Goal: Information Seeking & Learning: Check status

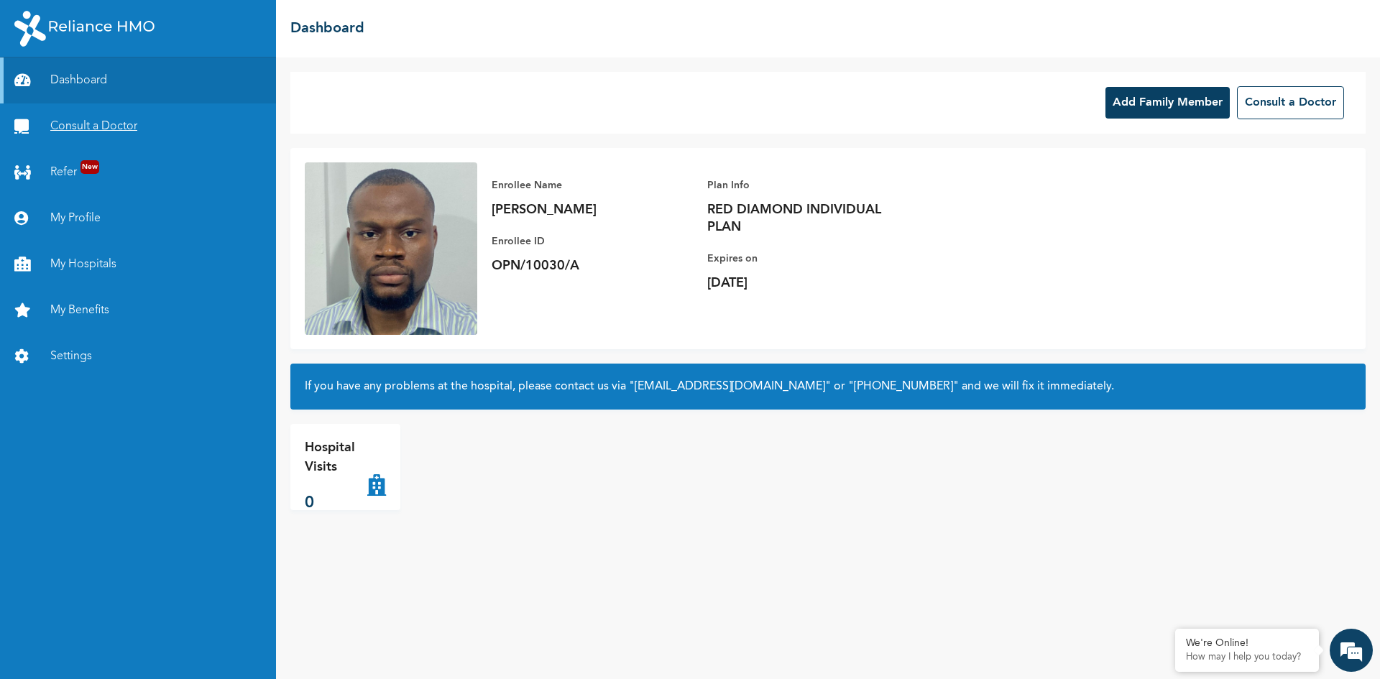
click at [121, 124] on link "Consult a Doctor" at bounding box center [138, 126] width 276 height 46
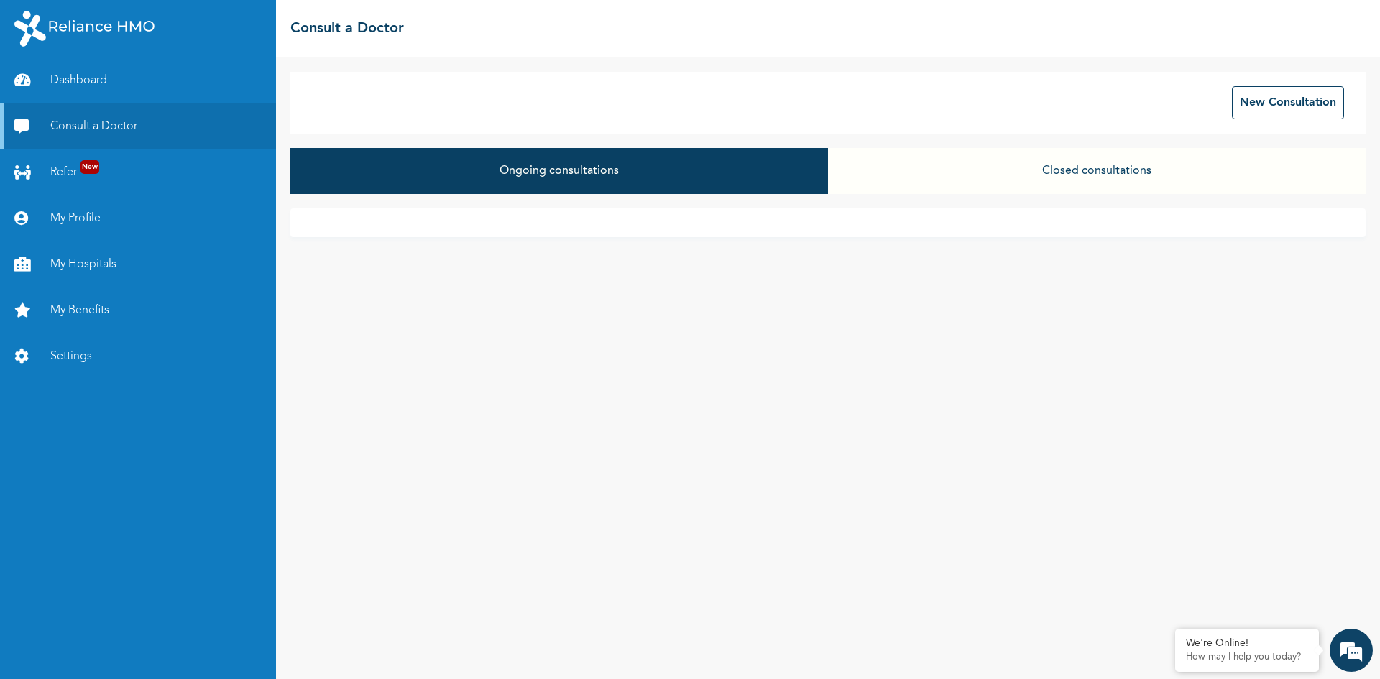
click at [1107, 168] on button "Closed consultations" at bounding box center [1096, 171] width 537 height 46
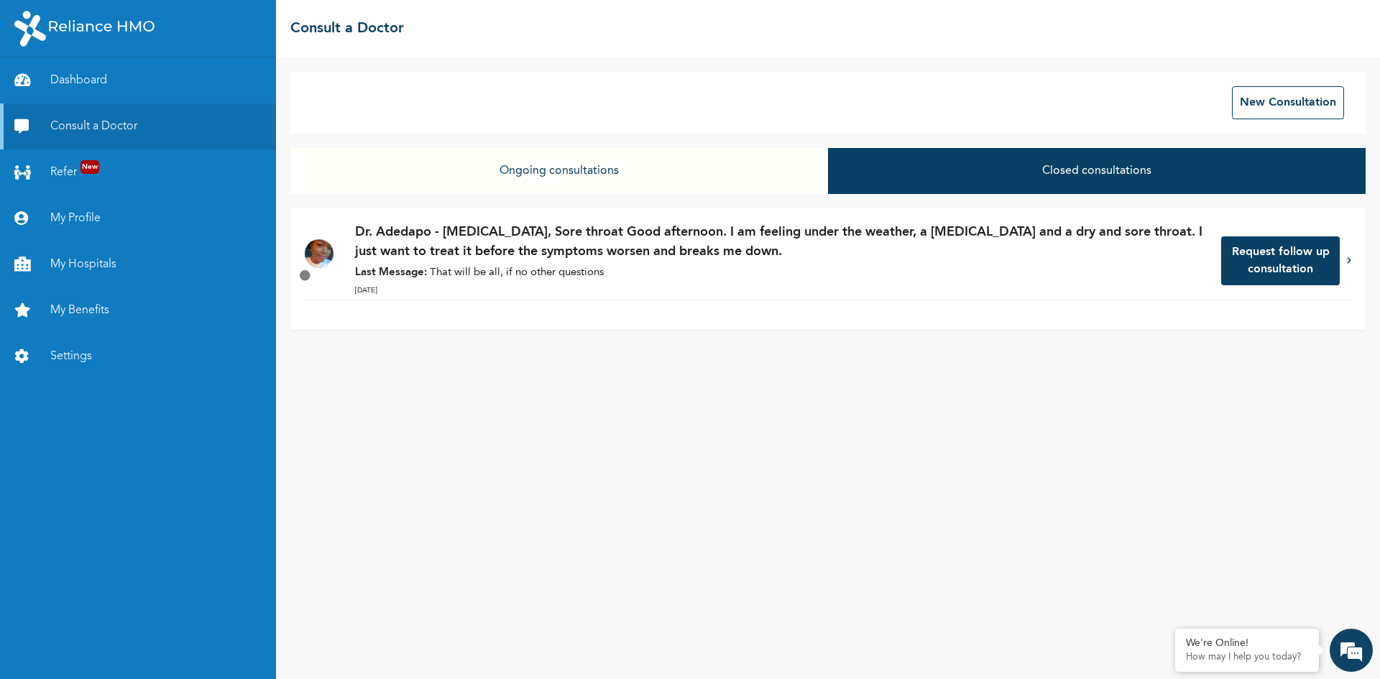
click at [475, 244] on p "Dr. Adedapo - Runny nose, Sore throat Good afternoon. I am feeling under the we…" at bounding box center [781, 242] width 852 height 39
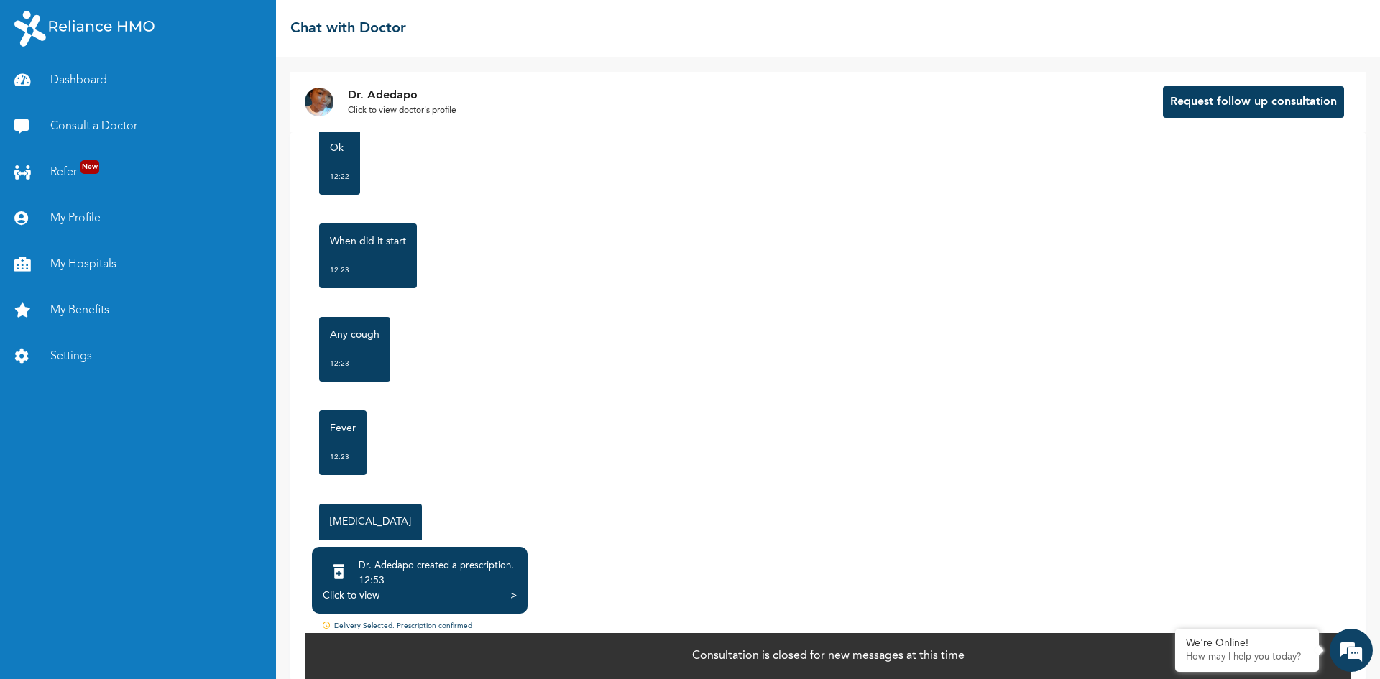
scroll to position [647, 0]
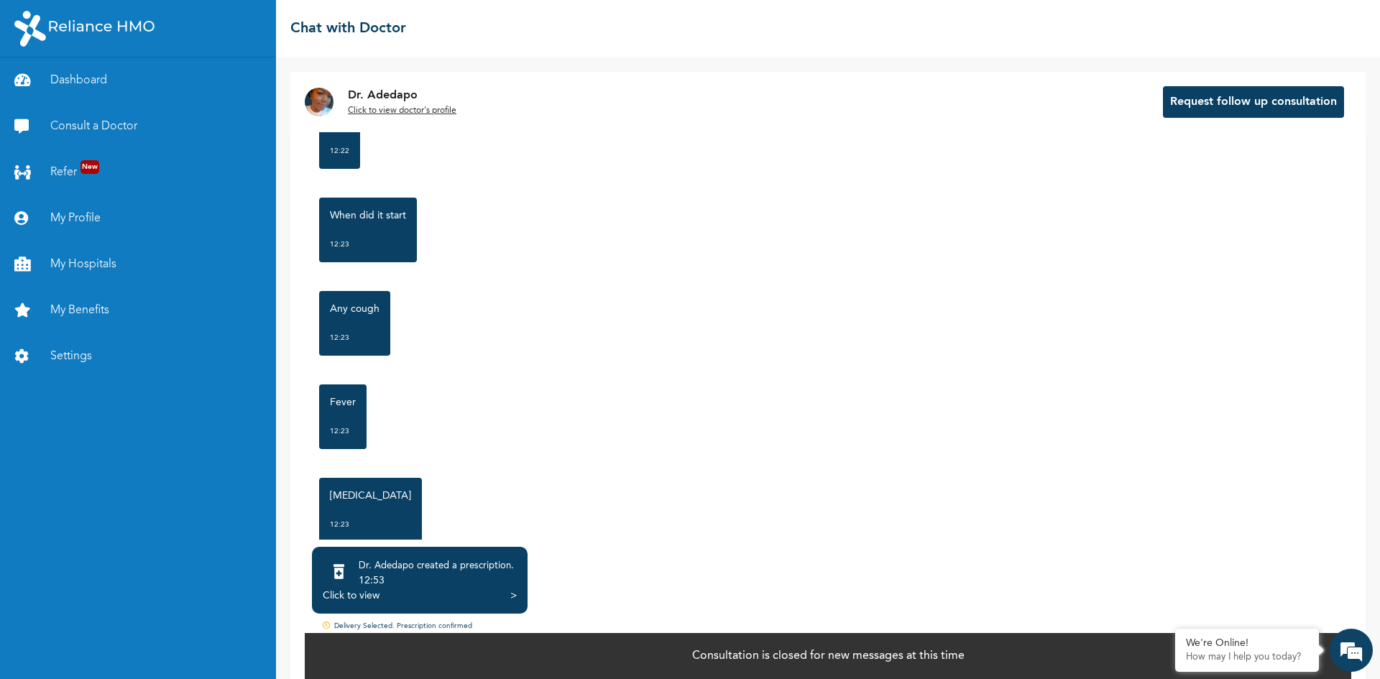
click at [415, 601] on div "Click to view >" at bounding box center [420, 596] width 194 height 14
click at [356, 594] on div "Click to view" at bounding box center [351, 596] width 57 height 14
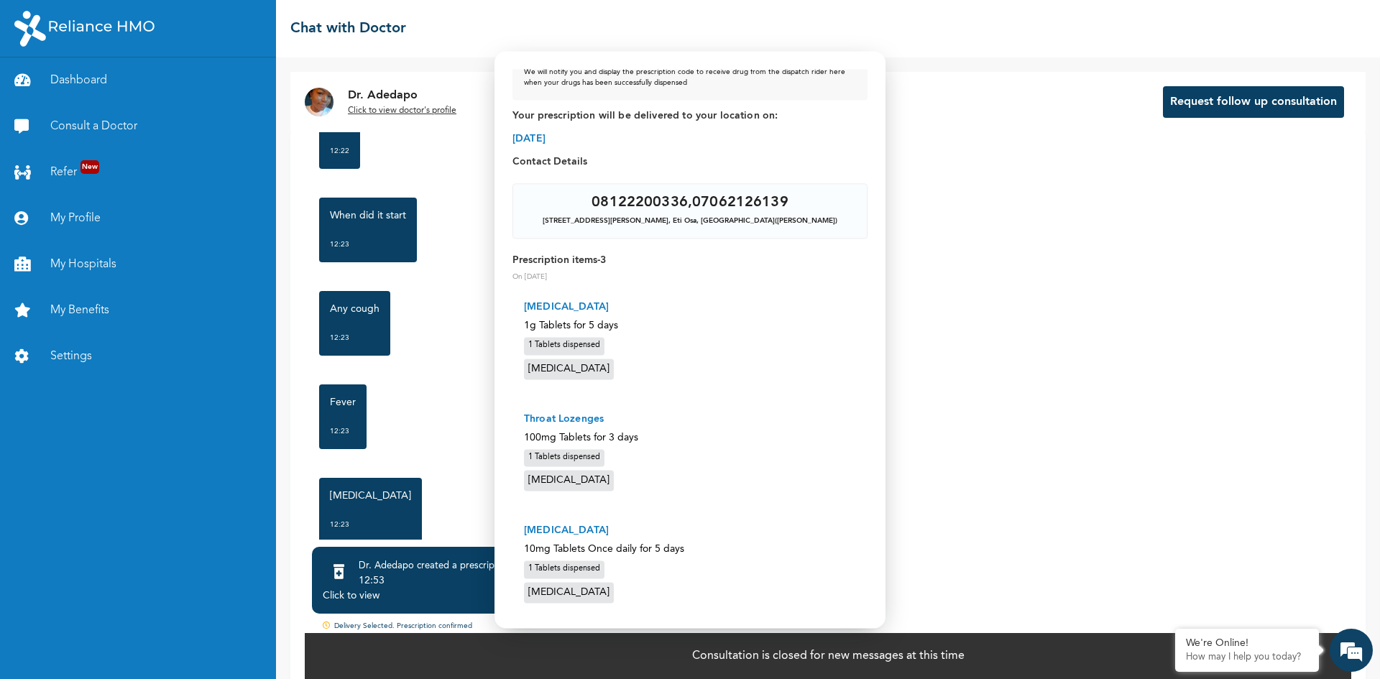
scroll to position [79, 0]
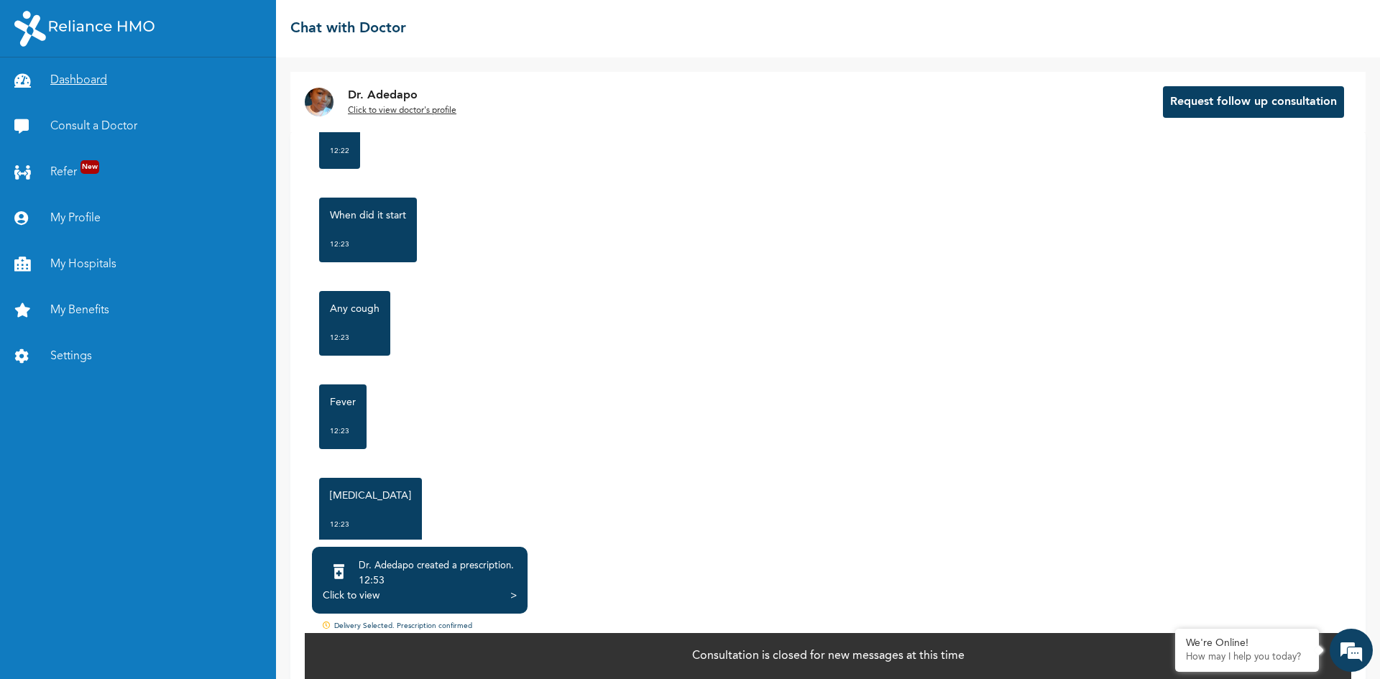
click at [88, 85] on link "Dashboard" at bounding box center [138, 80] width 276 height 46
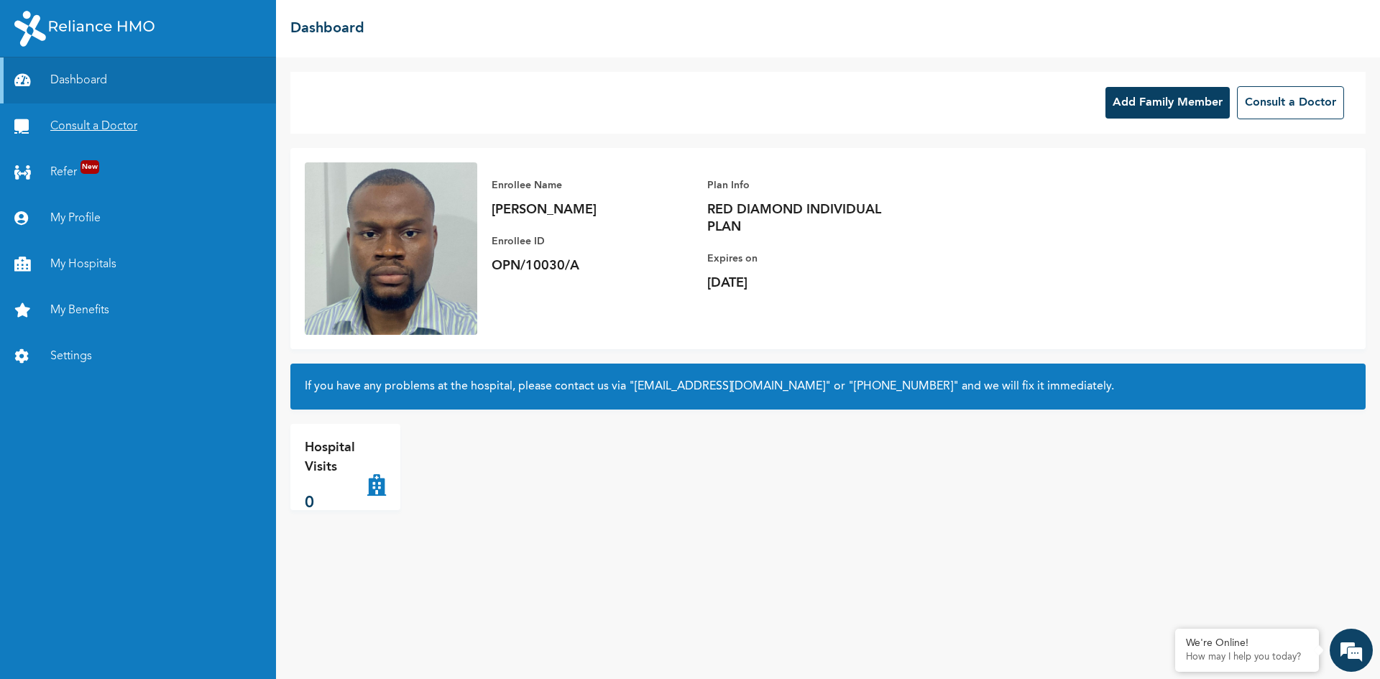
click at [129, 129] on link "Consult a Doctor" at bounding box center [138, 126] width 276 height 46
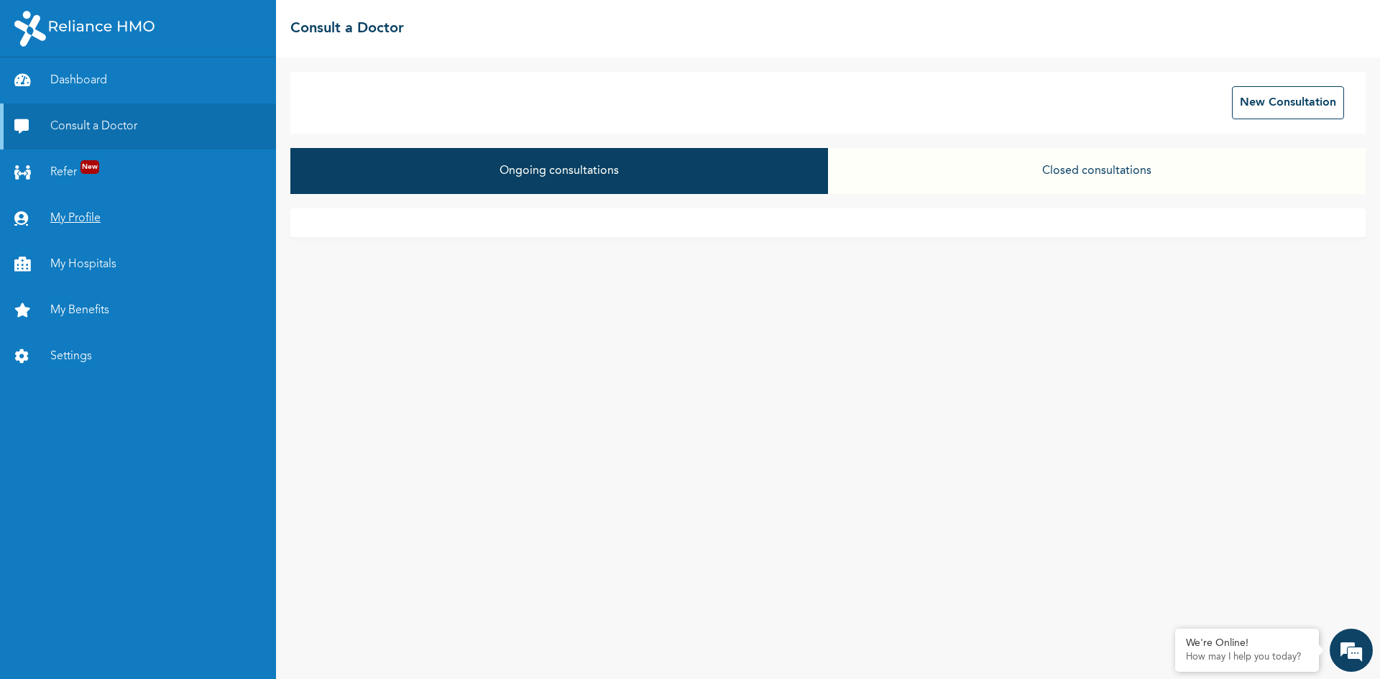
click at [73, 218] on link "My Profile" at bounding box center [138, 218] width 276 height 46
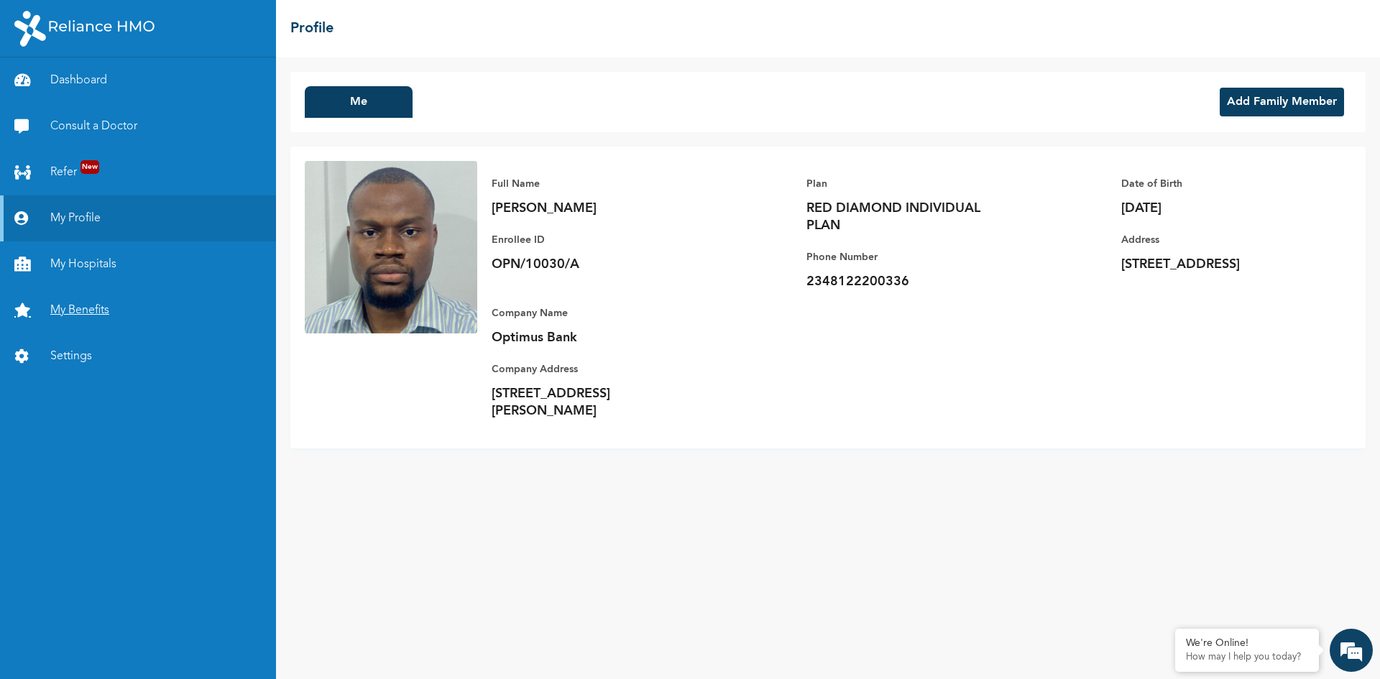
click at [98, 310] on link "My Benefits" at bounding box center [138, 310] width 276 height 46
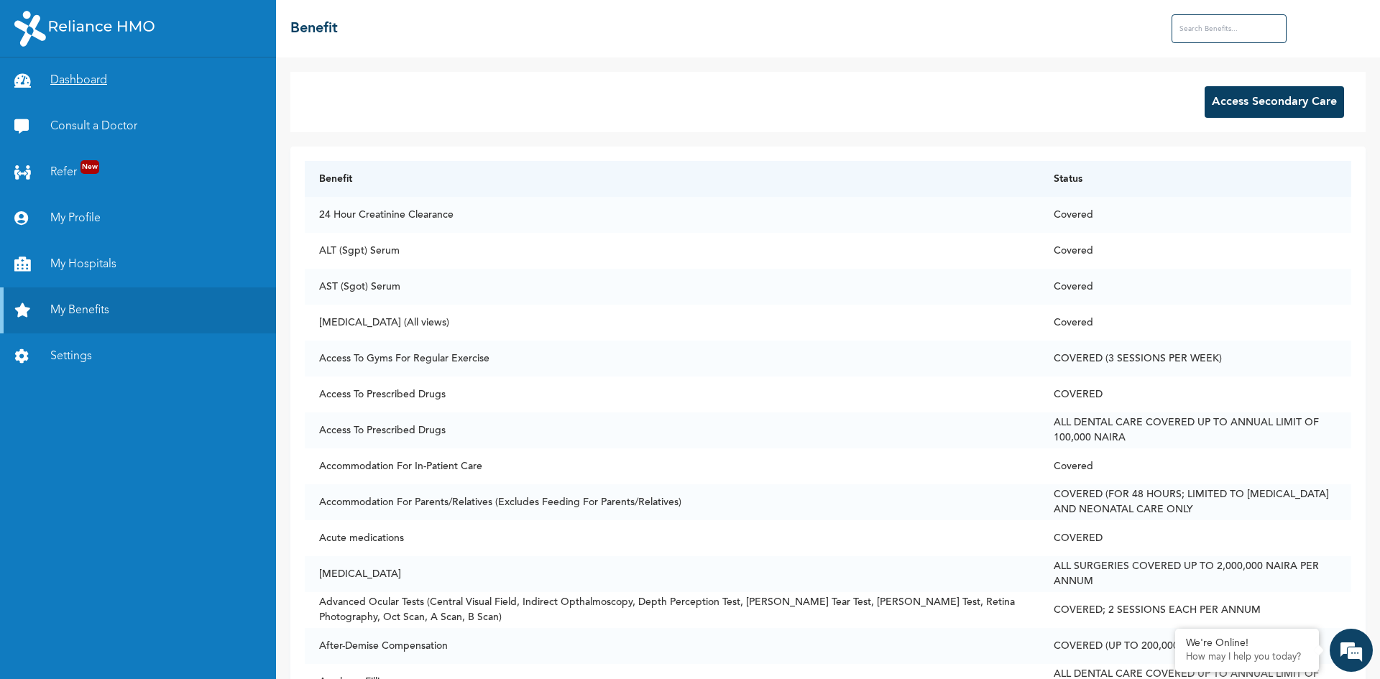
click at [101, 81] on link "Dashboard" at bounding box center [138, 80] width 276 height 46
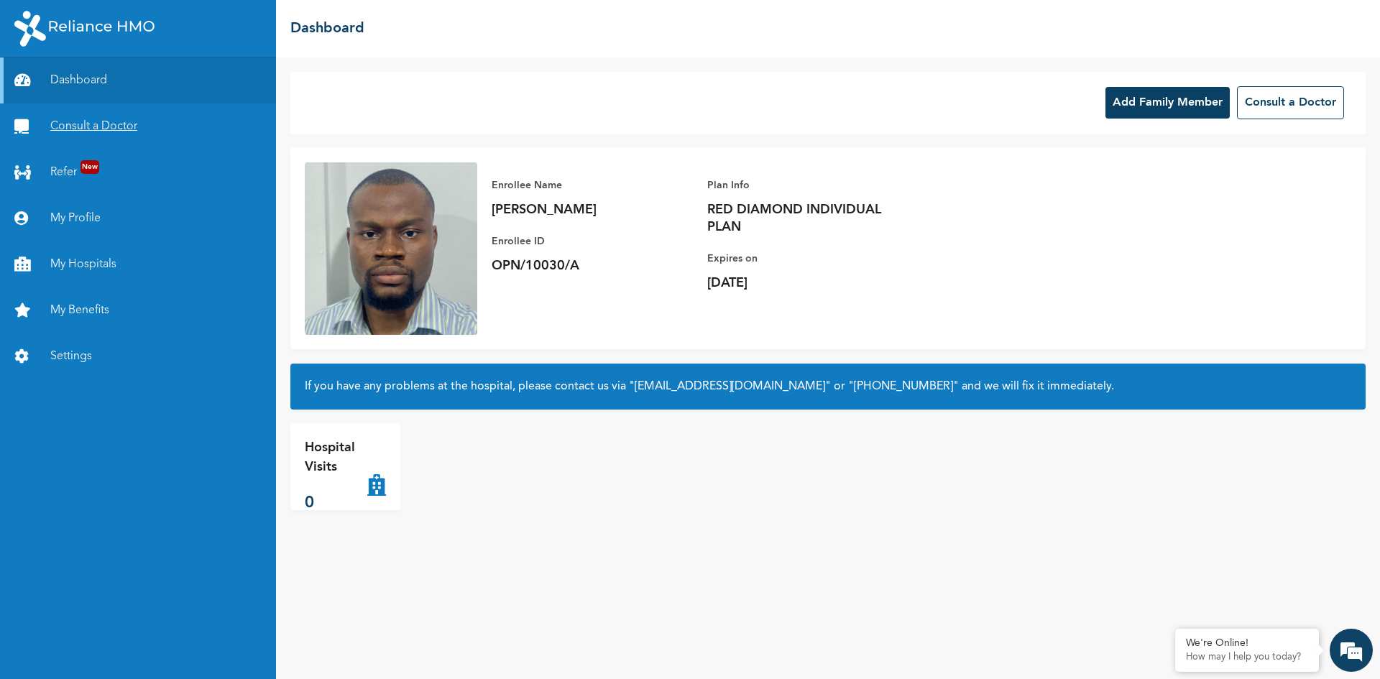
click at [96, 122] on link "Consult a Doctor" at bounding box center [138, 126] width 276 height 46
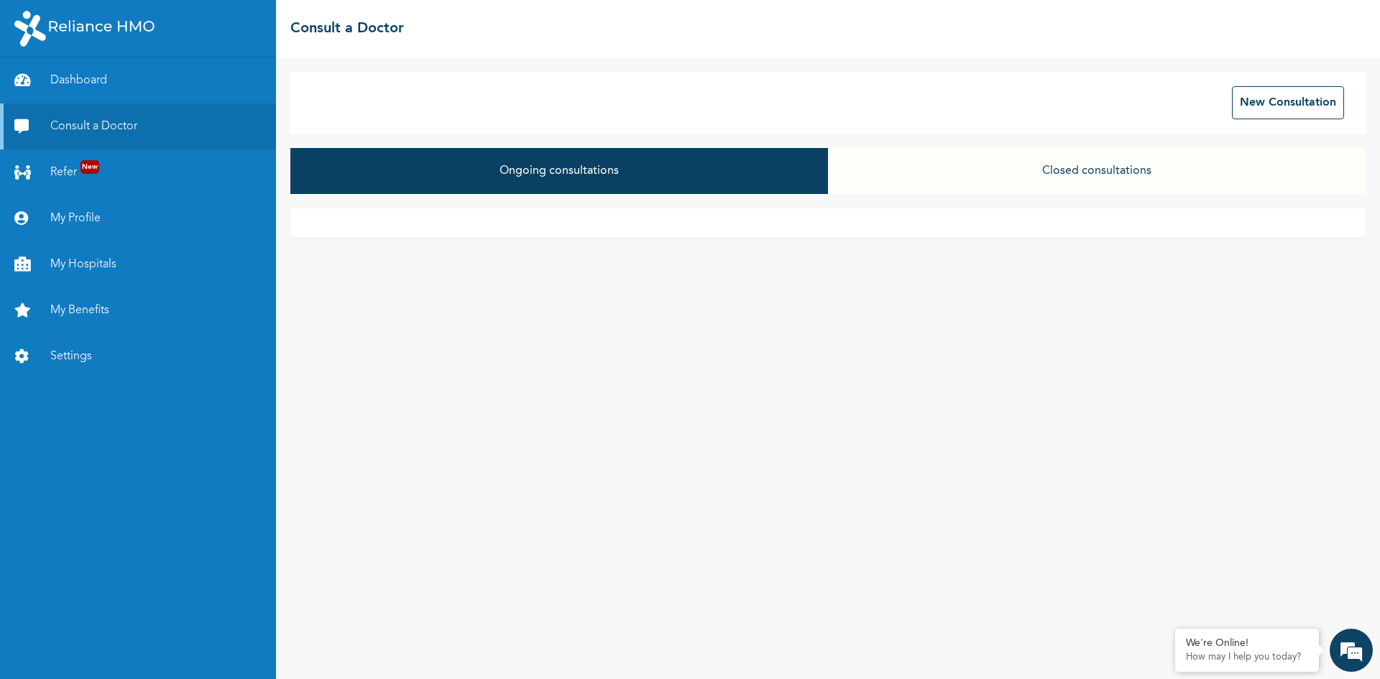
click at [968, 176] on button "Closed consultations" at bounding box center [1096, 171] width 537 height 46
